Goal: Find specific page/section: Find specific page/section

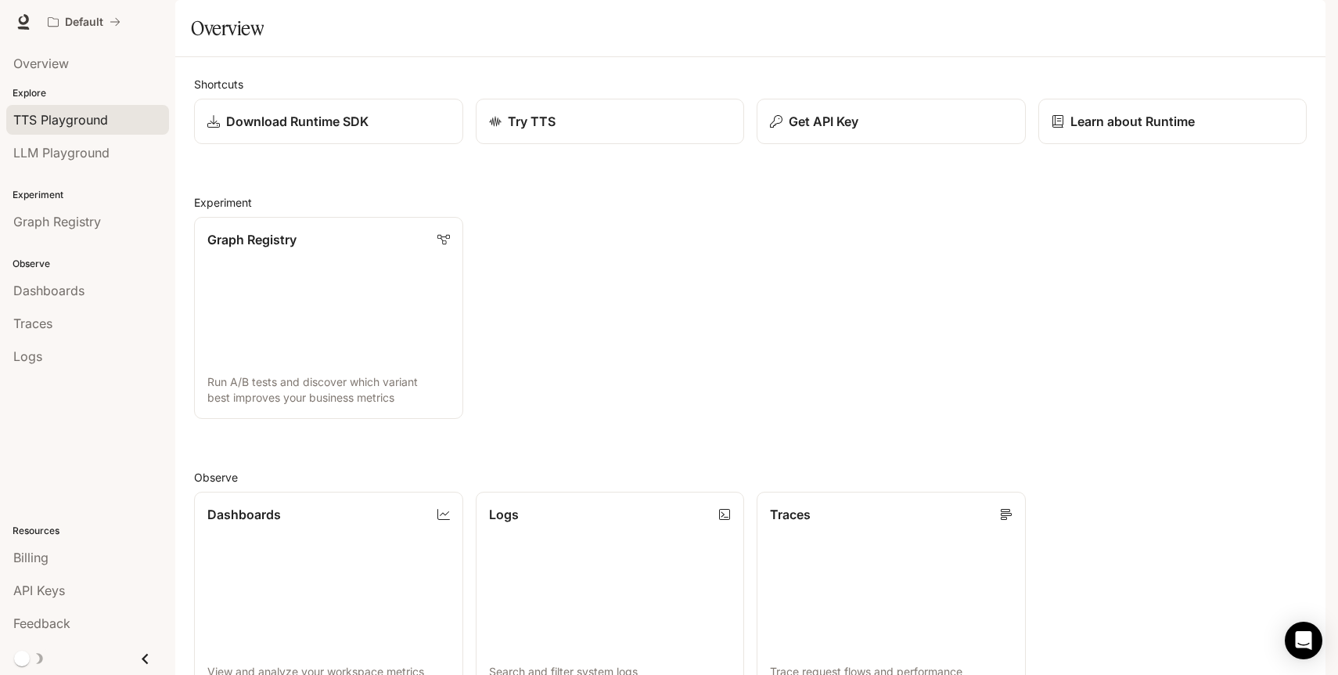
click at [104, 128] on span "TTS Playground" at bounding box center [60, 119] width 95 height 19
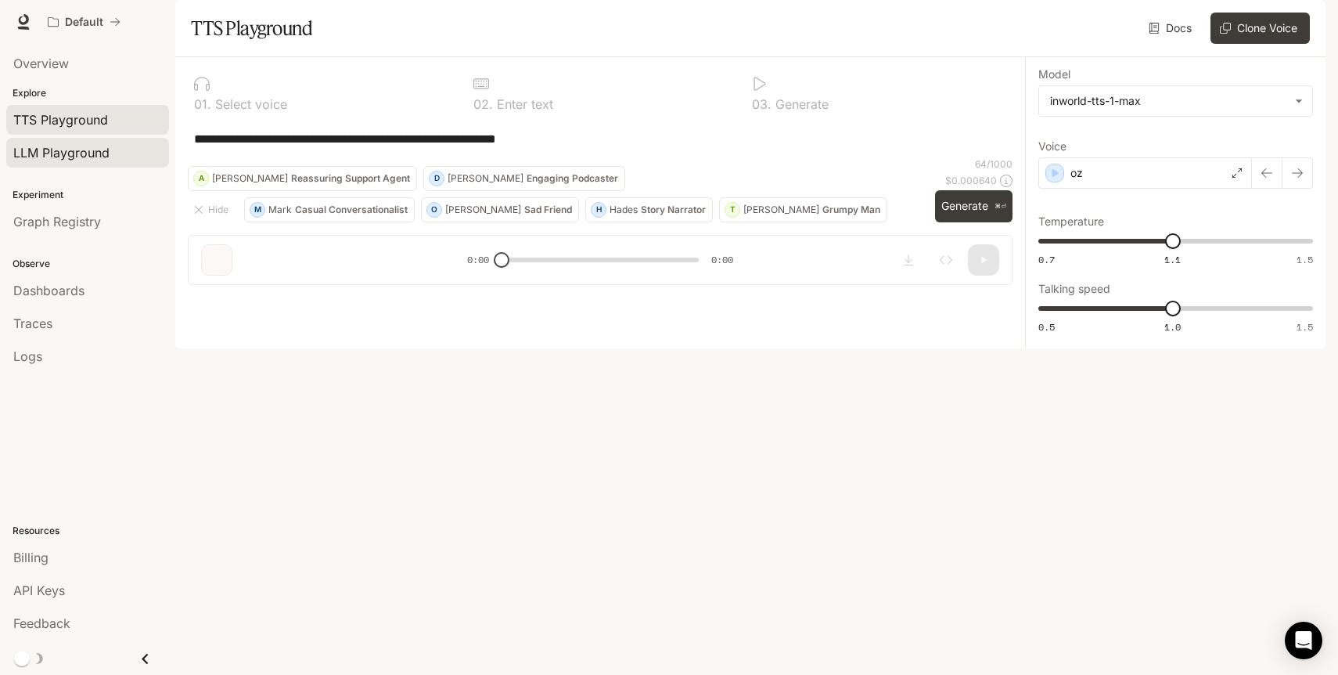
click at [107, 150] on span "LLM Playground" at bounding box center [61, 152] width 96 height 19
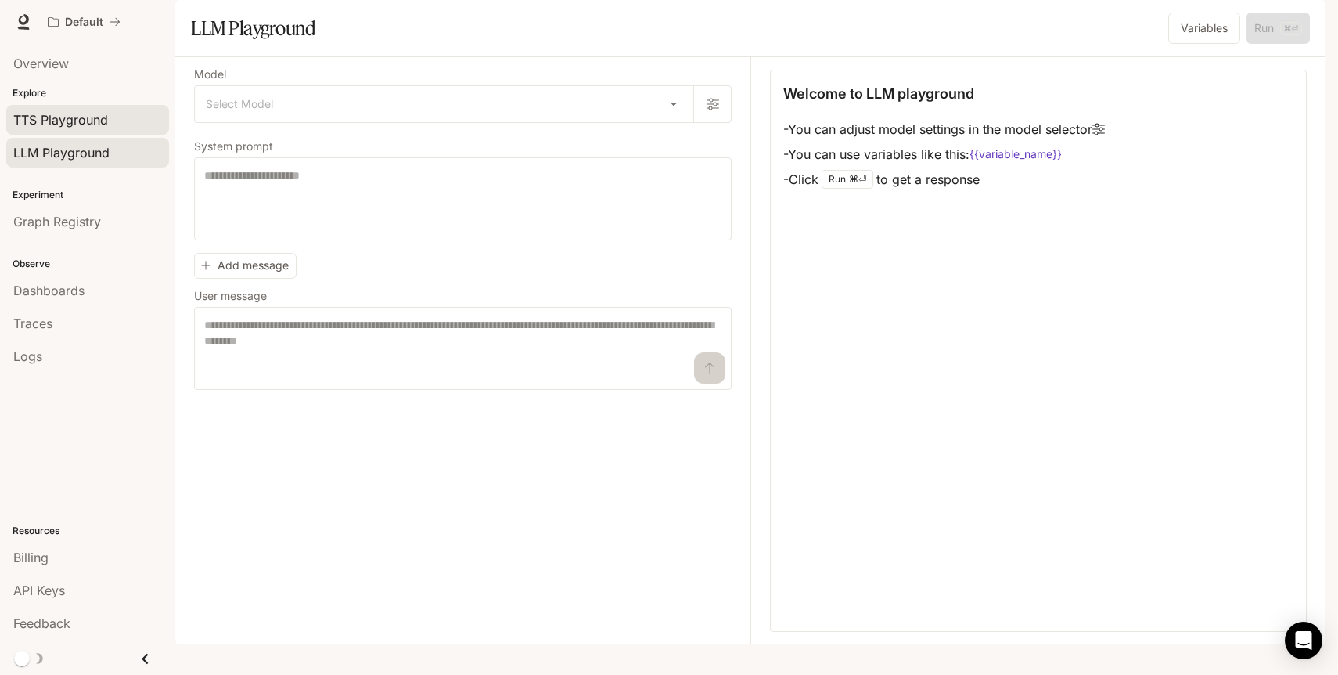
click at [106, 121] on span "TTS Playground" at bounding box center [60, 119] width 95 height 19
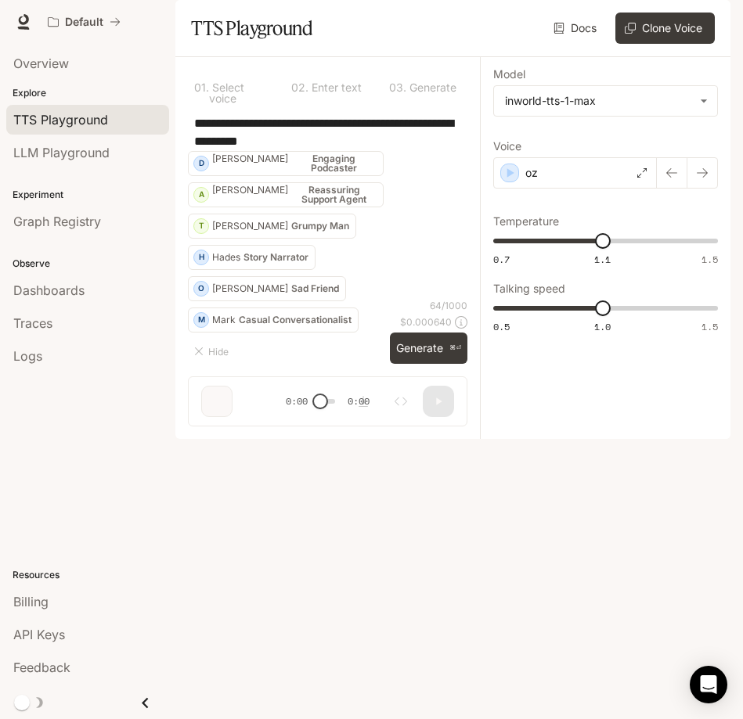
click at [325, 151] on div "**********" at bounding box center [327, 132] width 279 height 38
